Goal: Information Seeking & Learning: Learn about a topic

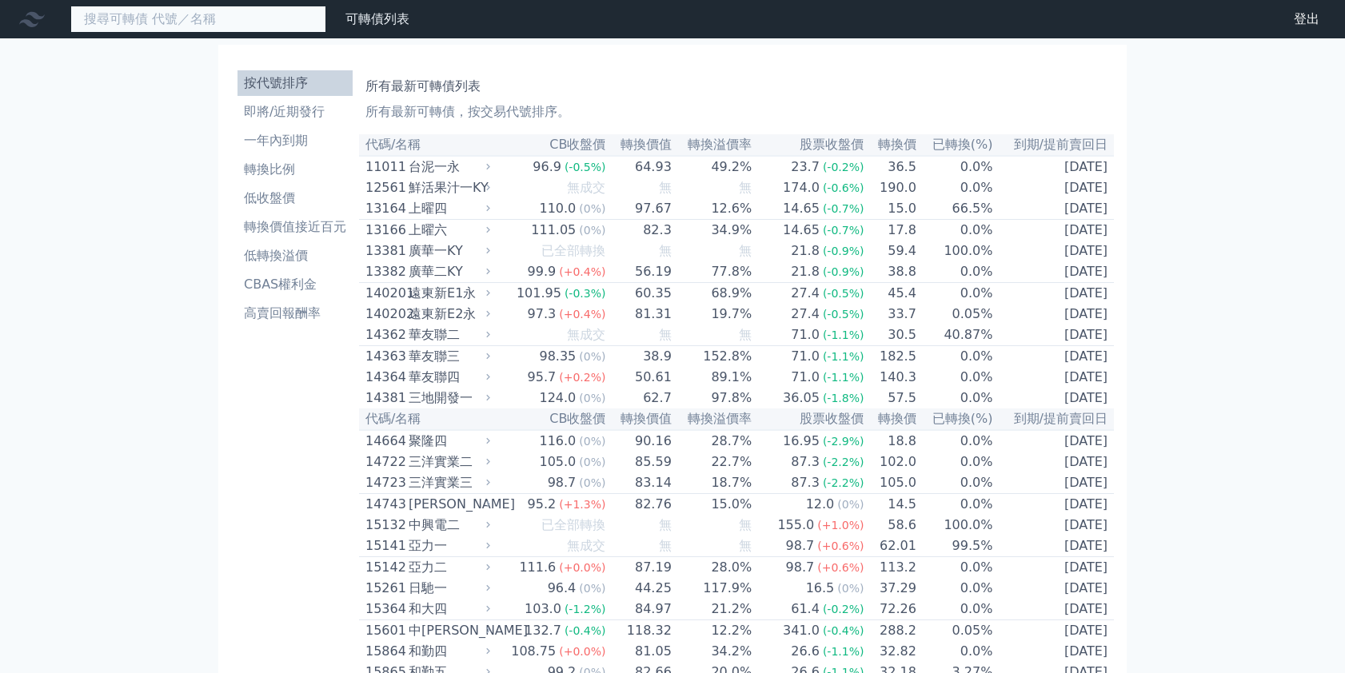
drag, startPoint x: 0, startPoint y: 0, endPoint x: 268, endPoint y: 23, distance: 268.9
click at [269, 30] on input at bounding box center [198, 19] width 256 height 27
click at [268, 29] on input at bounding box center [198, 19] width 256 height 27
click at [250, 12] on input at bounding box center [198, 19] width 256 height 27
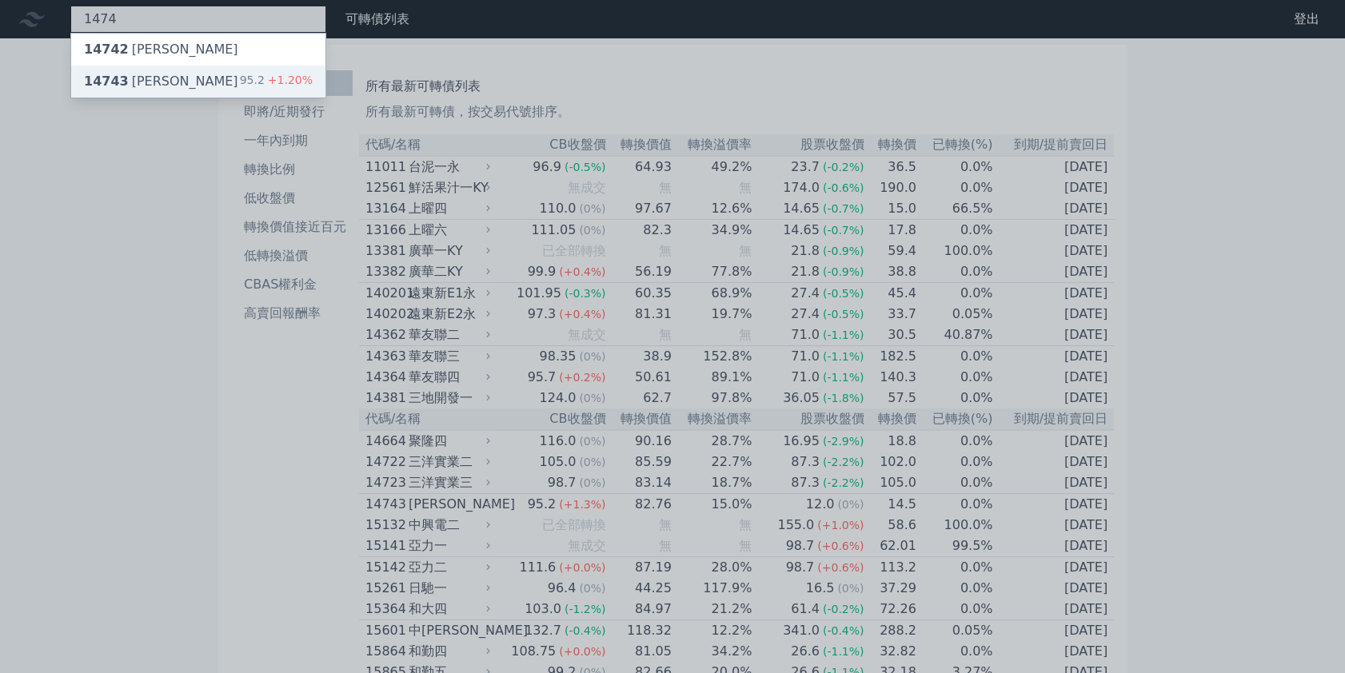
type input "1474"
click at [212, 88] on div "14743 弘裕三 95.2 +1.20%" at bounding box center [198, 82] width 254 height 32
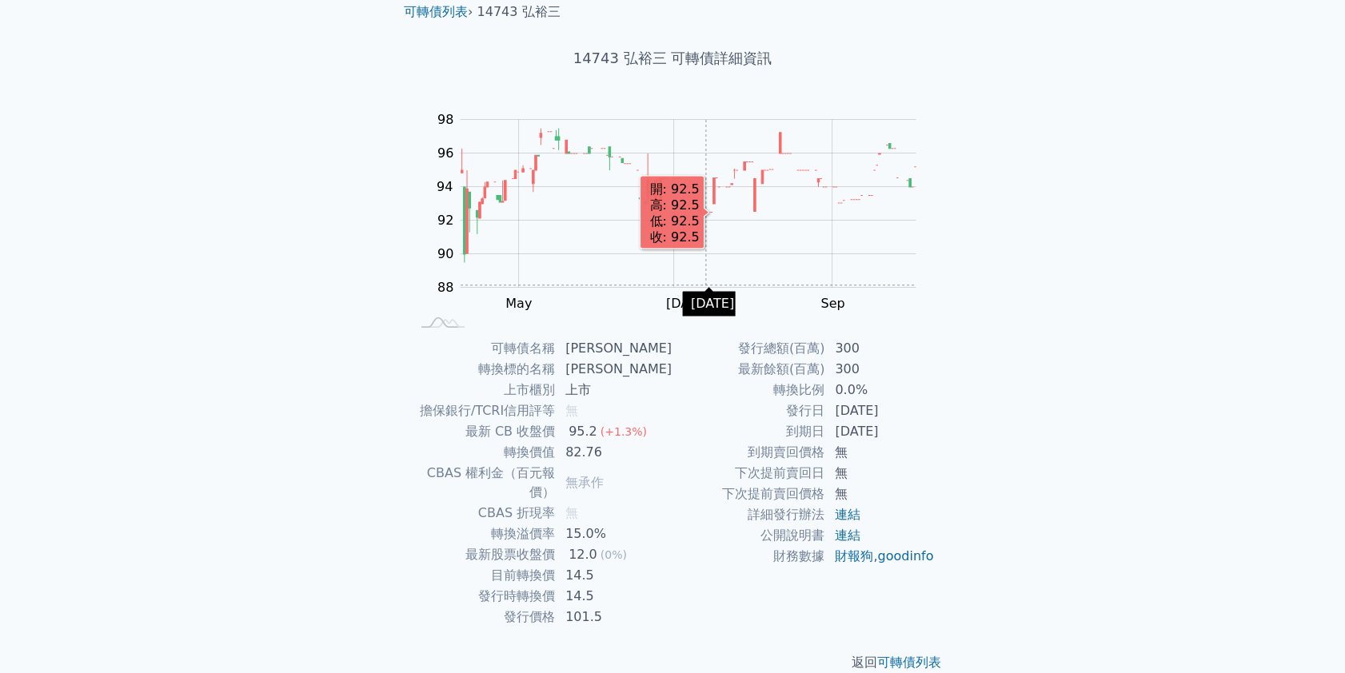
scroll to position [66, 0]
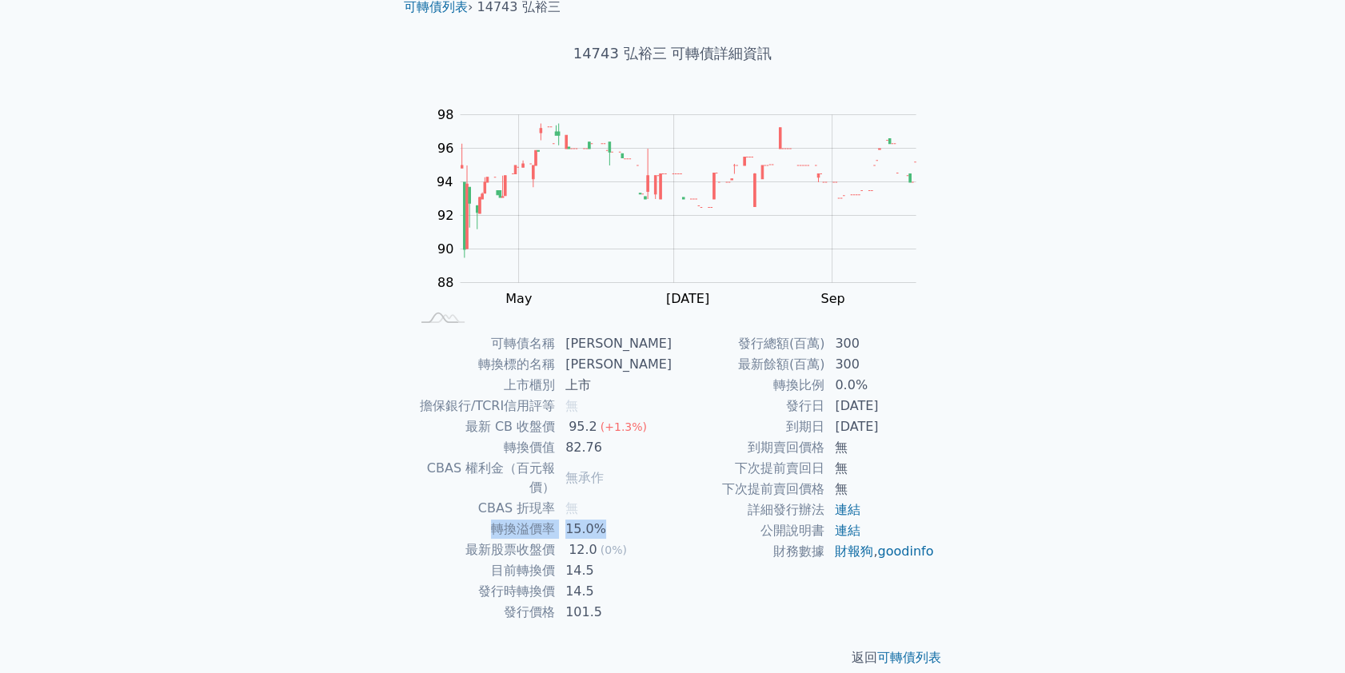
drag, startPoint x: 605, startPoint y: 506, endPoint x: 464, endPoint y: 512, distance: 140.9
click at [463, 519] on tr "轉換溢價率 15.0%" at bounding box center [541, 529] width 262 height 21
click at [488, 540] on td "最新股票收盤價" at bounding box center [483, 550] width 146 height 21
drag, startPoint x: 575, startPoint y: 558, endPoint x: 625, endPoint y: 566, distance: 50.2
click at [606, 563] on tbody "可轉債名稱 [PERSON_NAME] 轉換標的名稱 [PERSON_NAME] 上市櫃別 上市 擔保銀行/TCRI信用評等 無 最新 CB 收盤價 95.2…" at bounding box center [541, 479] width 262 height 290
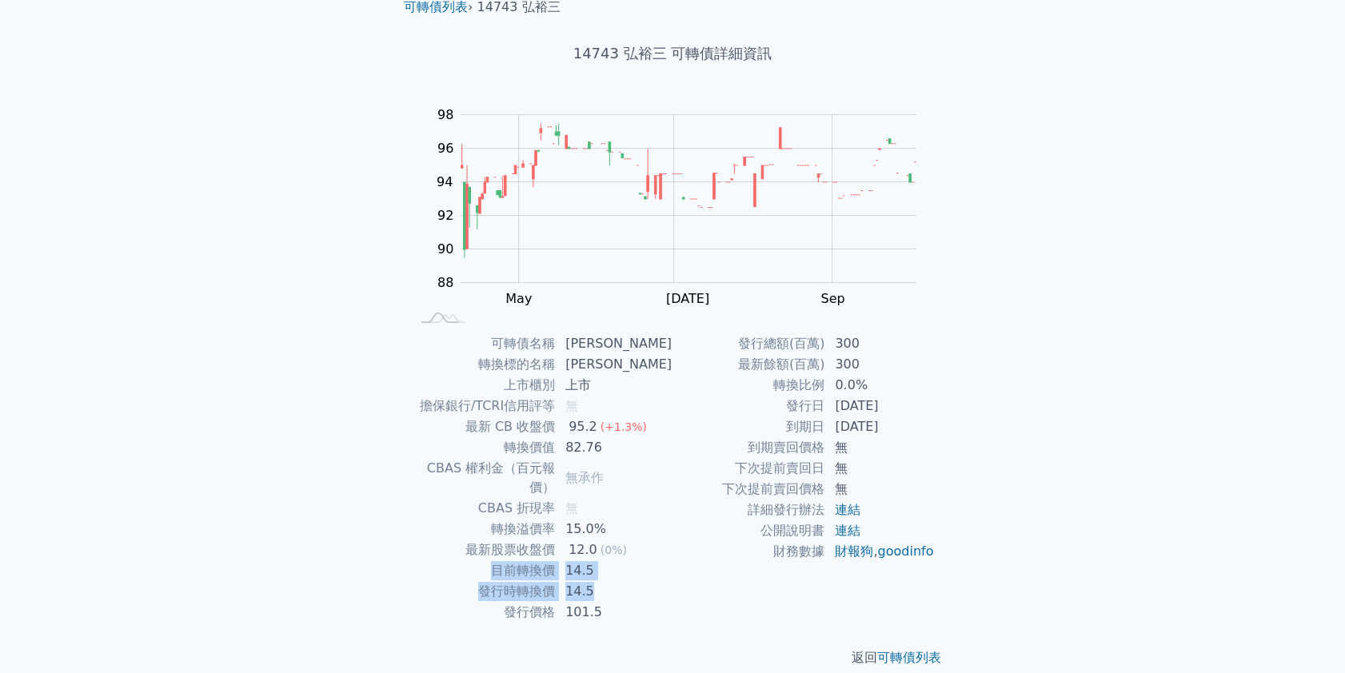
drag, startPoint x: 625, startPoint y: 566, endPoint x: 664, endPoint y: 587, distance: 44.4
click at [625, 581] on td "14.5" at bounding box center [614, 591] width 117 height 21
drag, startPoint x: 691, startPoint y: 584, endPoint x: 801, endPoint y: 655, distance: 130.7
click at [692, 584] on div "發行總額(百萬) 300 最新餘額(百萬) 300 轉換比例 0.0% 發行日 [DATE] 到期日 [DATE] 到期賣回價格 無 下次提前賣回日 無 下次…" at bounding box center [804, 479] width 262 height 290
